Goal: Information Seeking & Learning: Learn about a topic

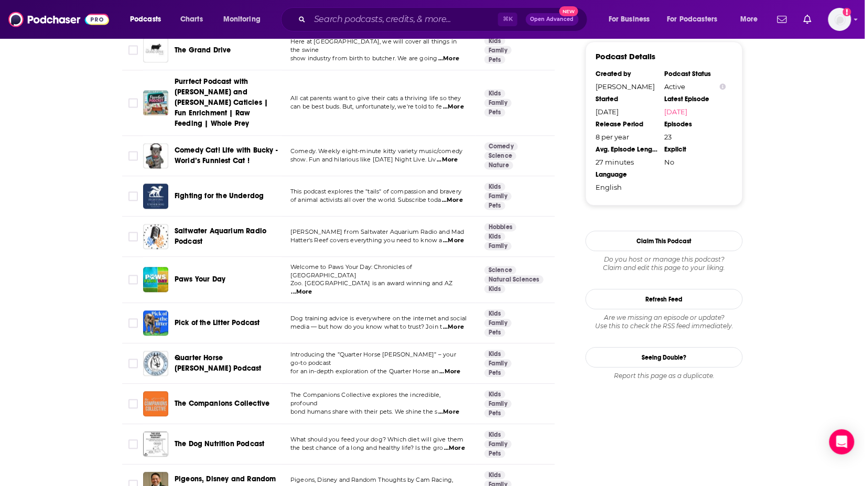
scroll to position [0, 8]
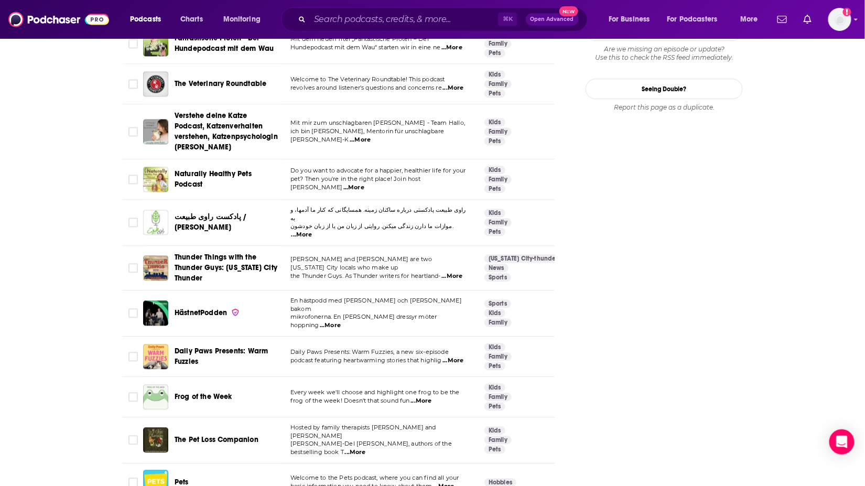
scroll to position [1151, 0]
click at [233, 346] on span "Daily Paws Presents: Warm Fuzzies" at bounding box center [221, 355] width 93 height 19
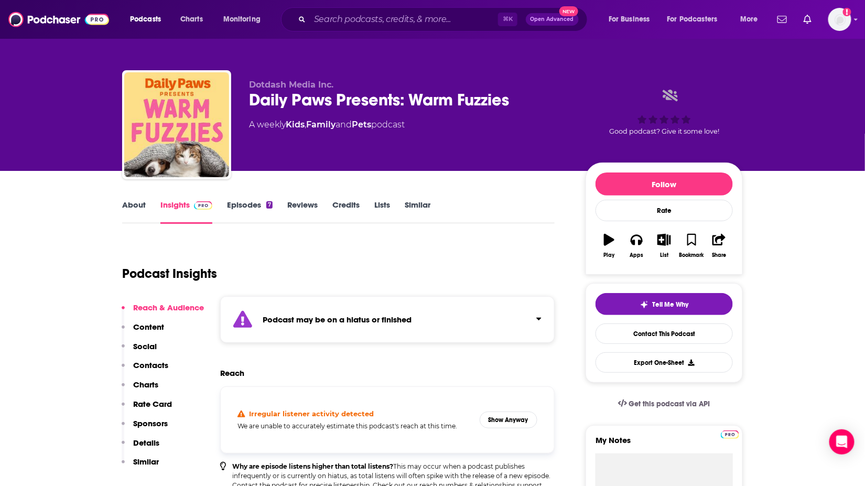
click at [407, 207] on link "Similar" at bounding box center [418, 212] width 26 height 24
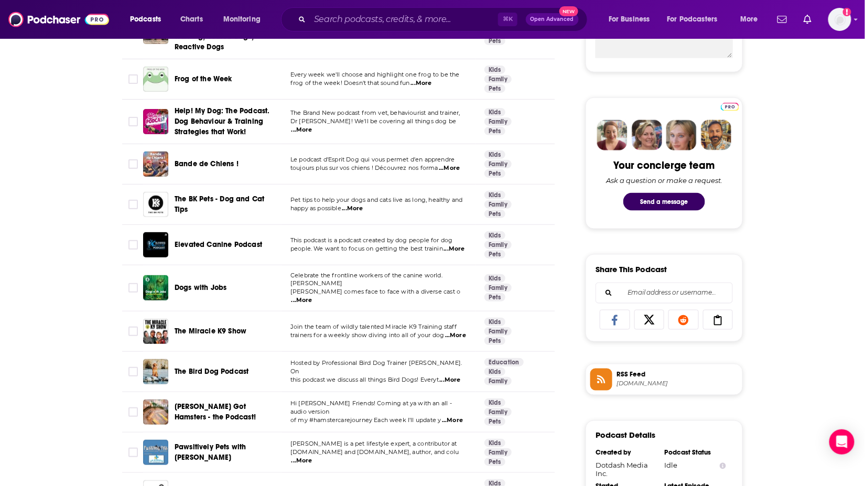
scroll to position [556, 0]
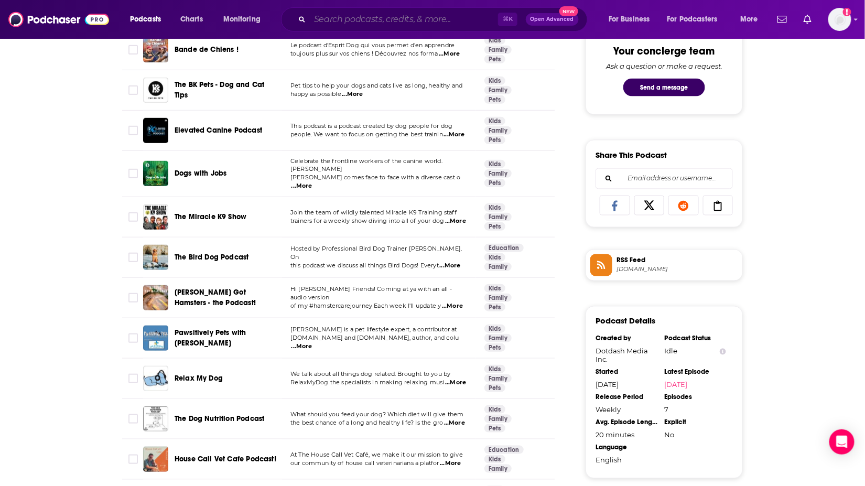
click at [345, 19] on input "Search podcasts, credits, & more..." at bounding box center [404, 19] width 188 height 17
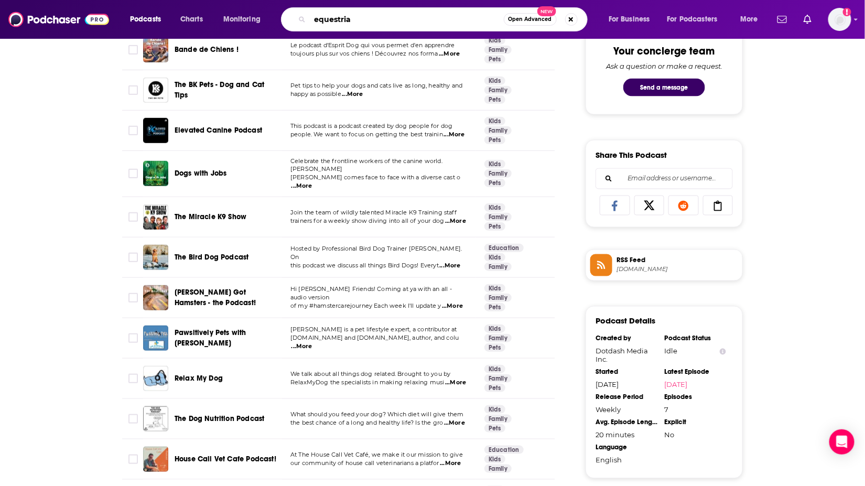
type input "equestrian"
